Goal: Navigation & Orientation: Find specific page/section

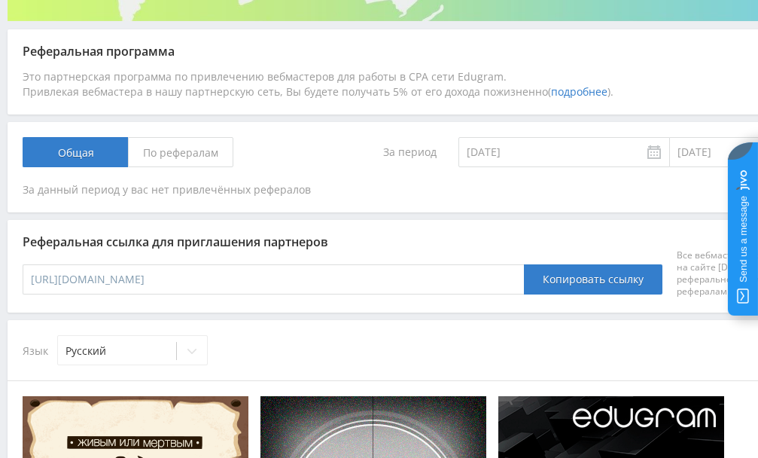
scroll to position [151, 0]
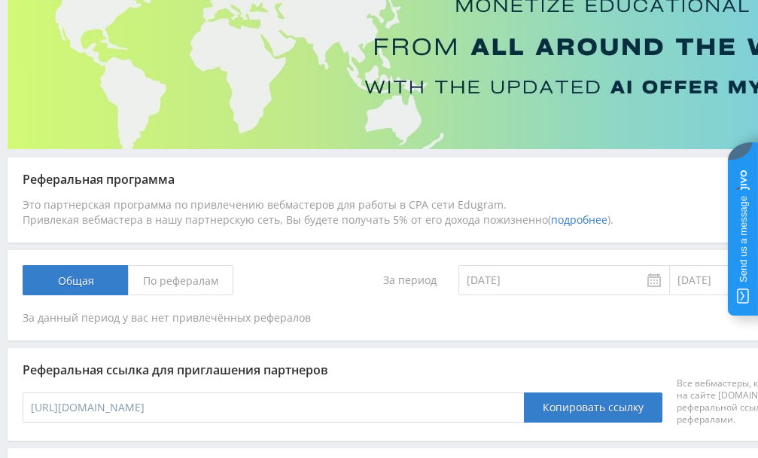
click at [147, 278] on span "По рефералам" at bounding box center [180, 280] width 105 height 30
click at [0, 0] on input "По рефералам" at bounding box center [0, 0] width 0 height 0
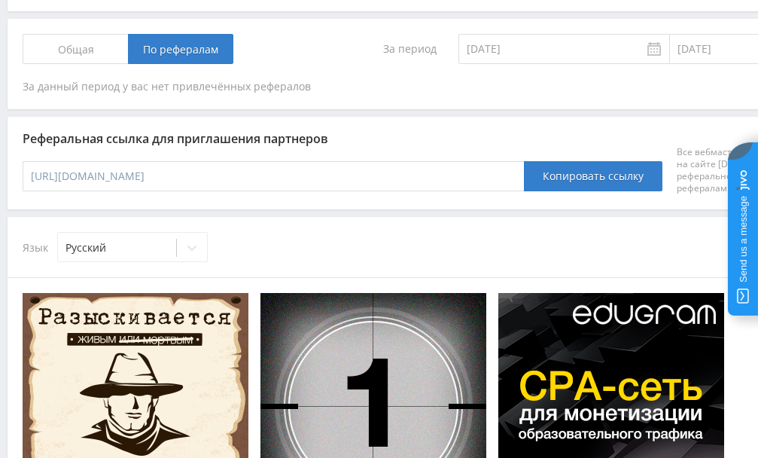
scroll to position [376, 0]
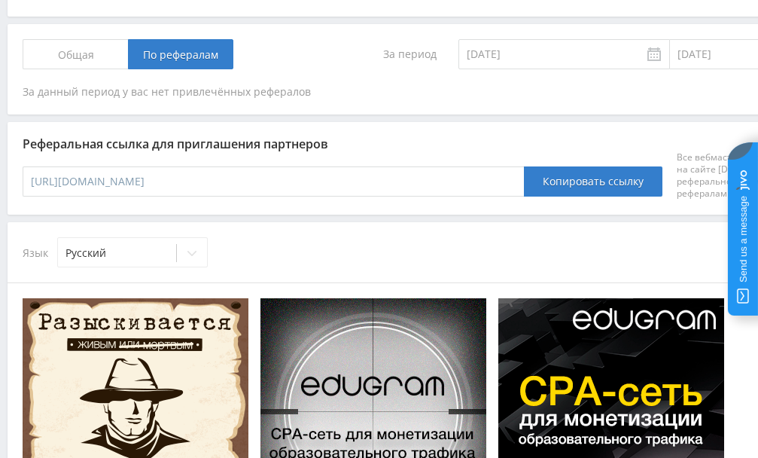
click at [82, 67] on span "Общая" at bounding box center [75, 54] width 105 height 30
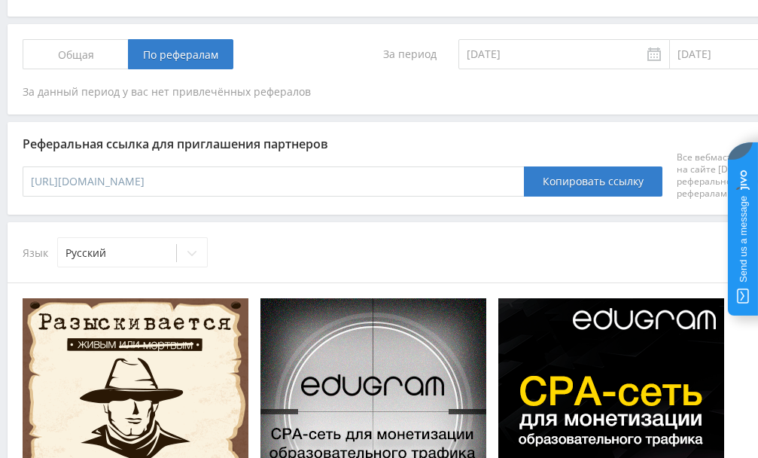
click at [0, 0] on input "Общая" at bounding box center [0, 0] width 0 height 0
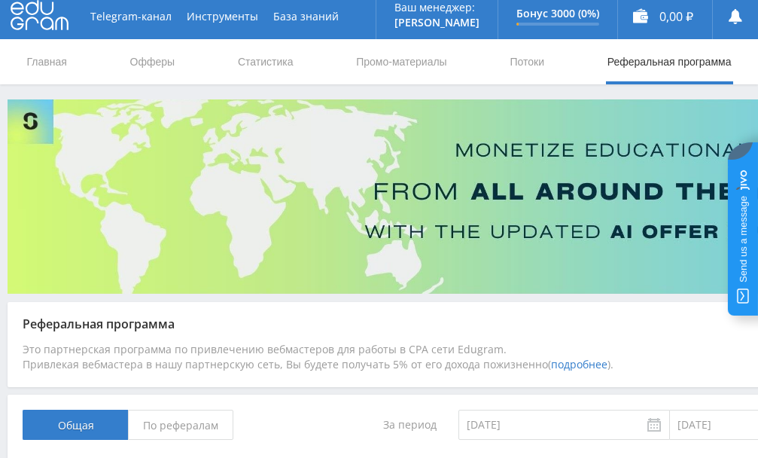
scroll to position [0, 0]
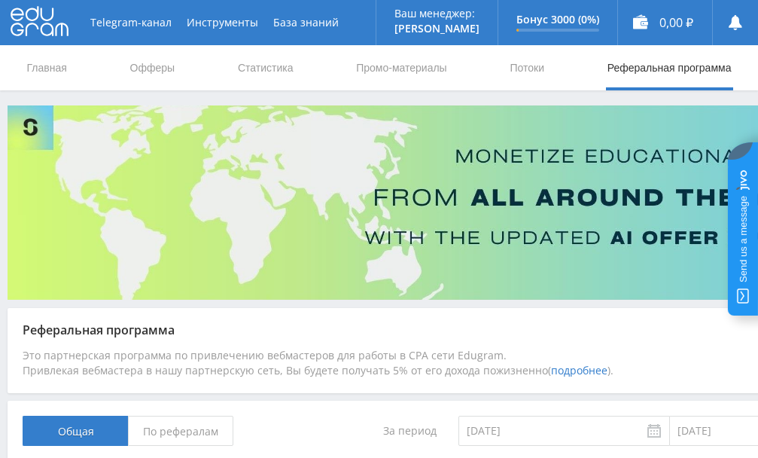
click at [57, 26] on use at bounding box center [40, 21] width 58 height 29
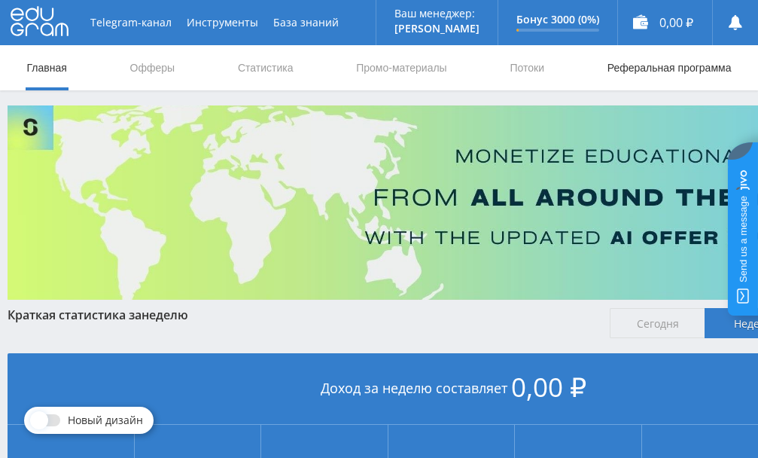
click at [702, 65] on link "Реферальная программа" at bounding box center [669, 67] width 127 height 45
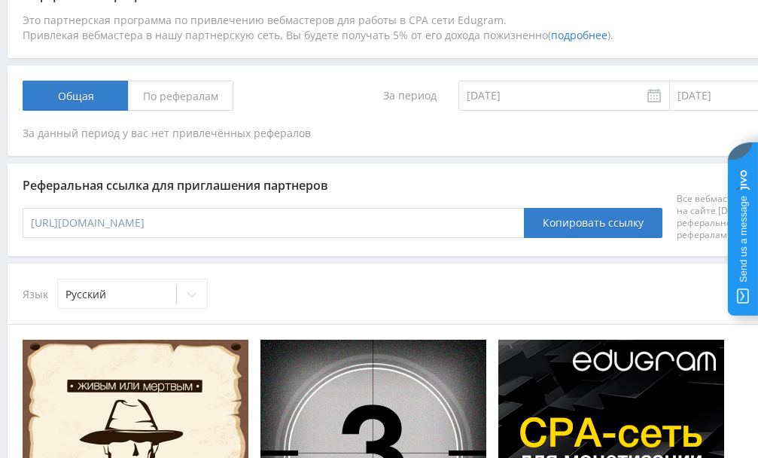
scroll to position [342, 0]
